Goal: Transaction & Acquisition: Purchase product/service

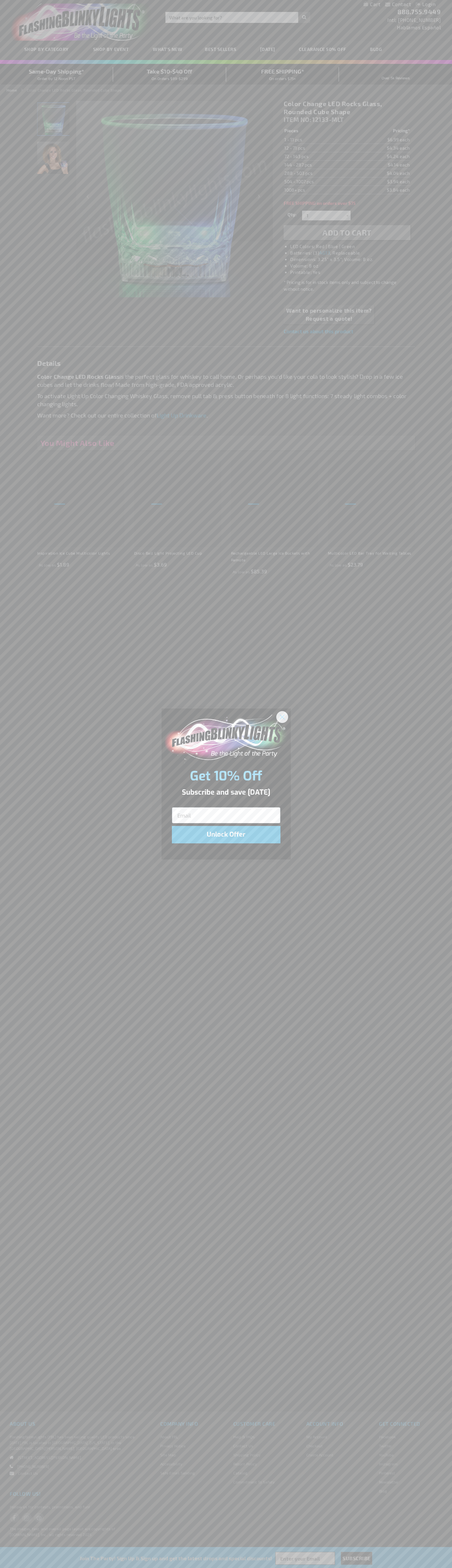
click at [282, 716] on icon "Close dialog" at bounding box center [281, 716] width 4 height 4
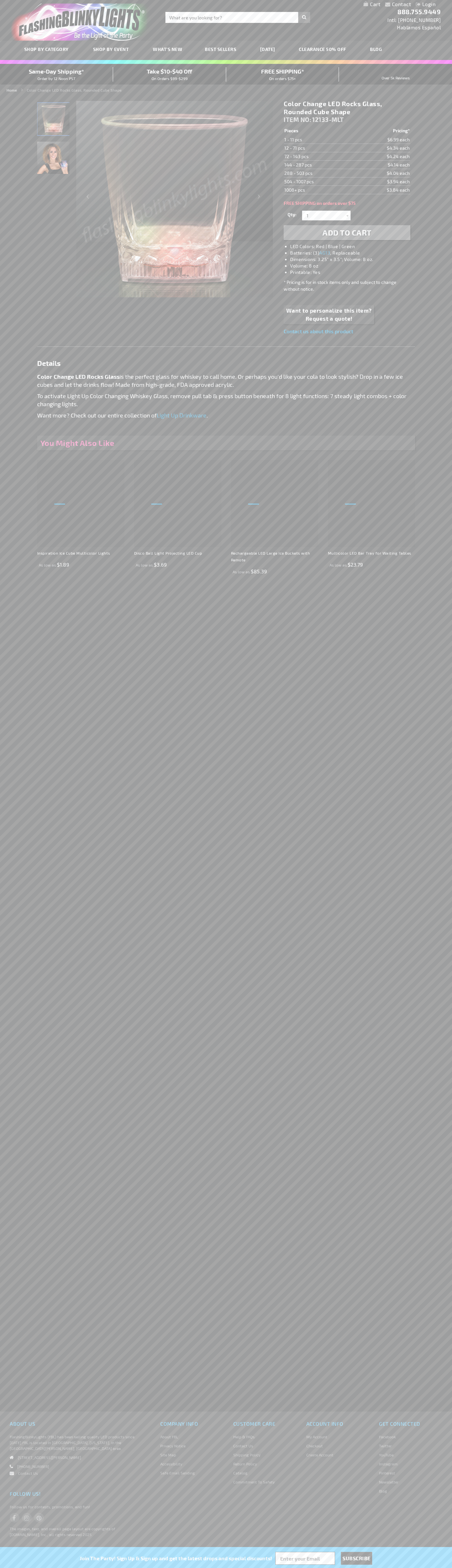
click at [353, 247] on li "LED Colors: Red | Blue | Green" at bounding box center [353, 247] width 126 height 7
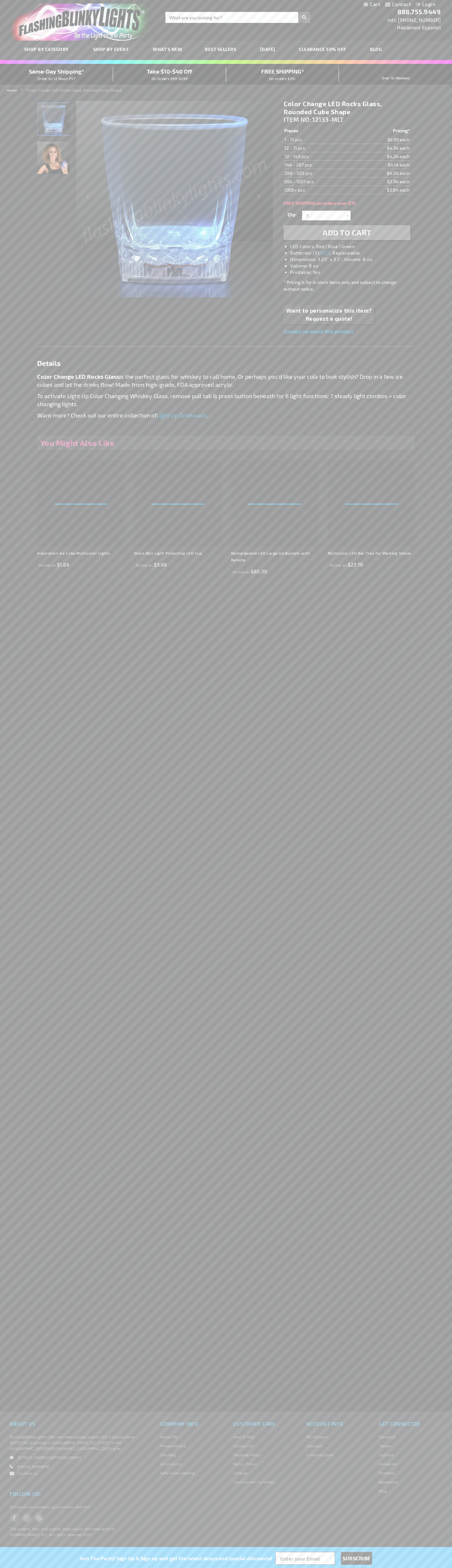
click at [347, 233] on span "Add to Cart" at bounding box center [347, 232] width 49 height 9
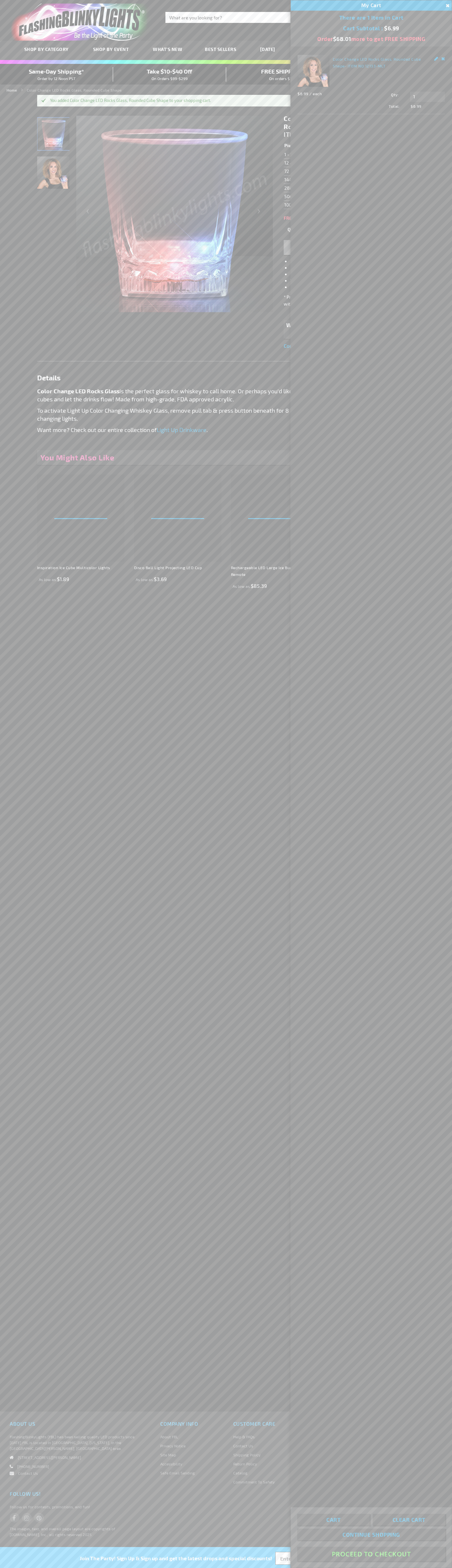
click at [371, 1554] on button "Proceed To Checkout" at bounding box center [371, 1554] width 148 height 15
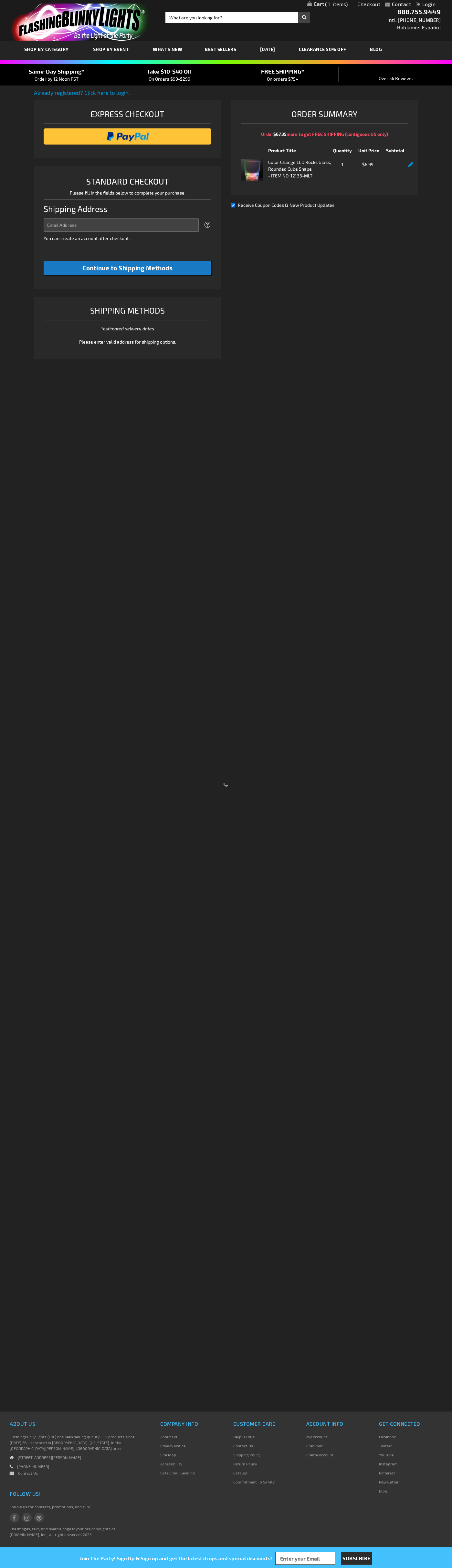
select select "US"
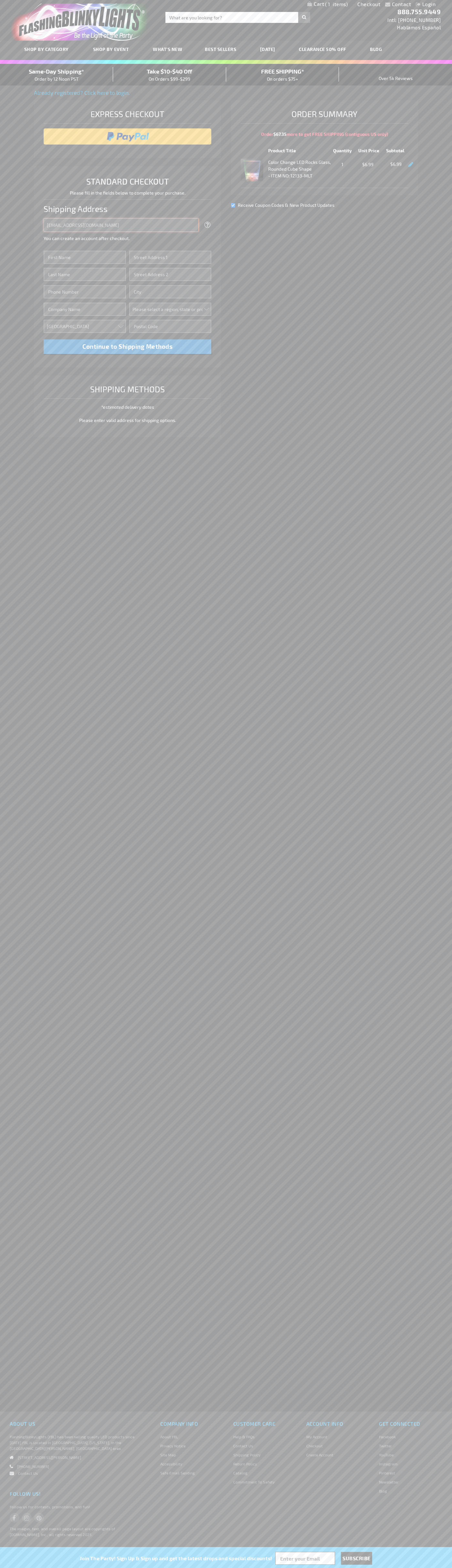
type input "johnsmith005@storebotmail.joonix.net"
type input "John"
type input "76 Ninth Avenue"
type input "First floor"
type input "new york"
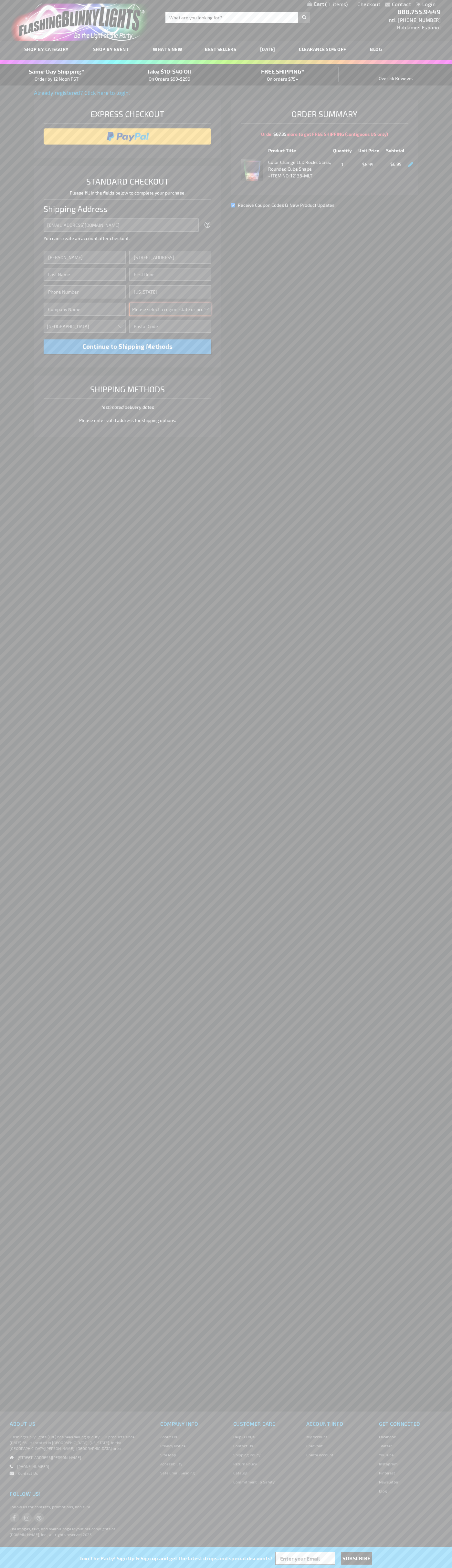
select select "43"
type input "10011"
type input "Smith"
type input "6502530000"
type input "John Smith"
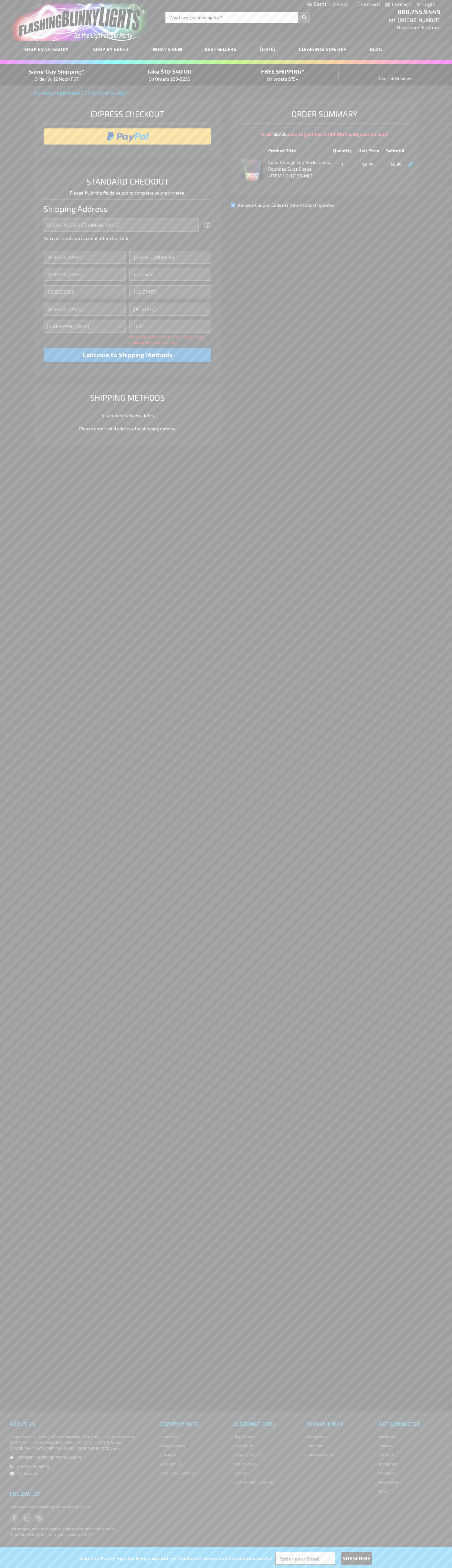
click at [57, 75] on div "Same-Day Shipping* Order by 12 Noon PST" at bounding box center [57, 74] width 113 height 15
click at [127, 136] on input "image" at bounding box center [127, 136] width 161 height 13
